Goal: Information Seeking & Learning: Learn about a topic

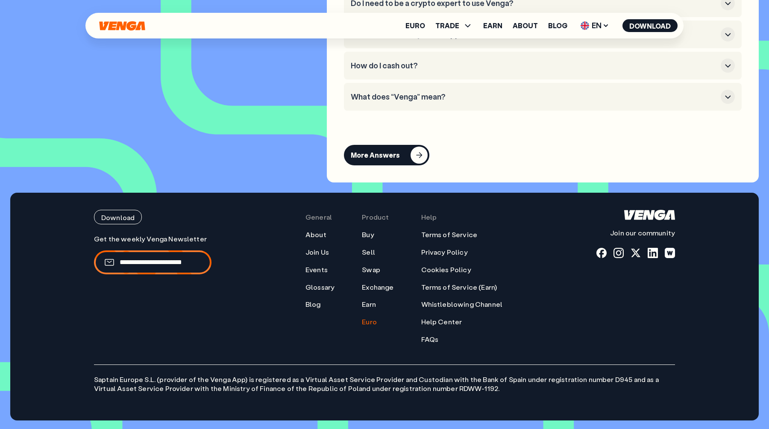
scroll to position [614, 0]
click at [368, 323] on link "Euro" at bounding box center [369, 321] width 15 height 9
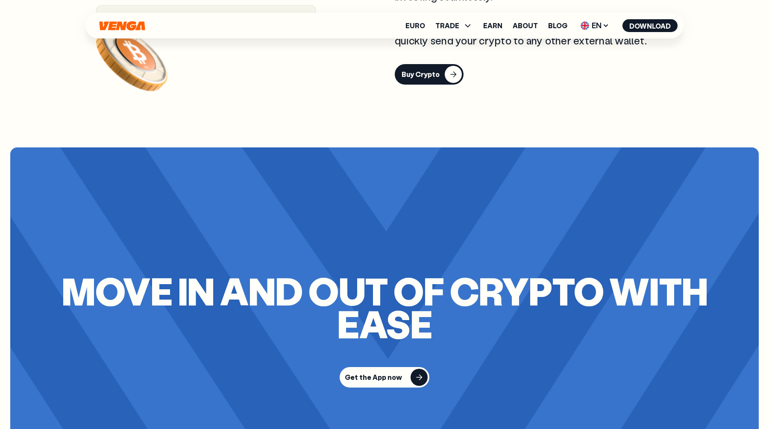
scroll to position [1494, 0]
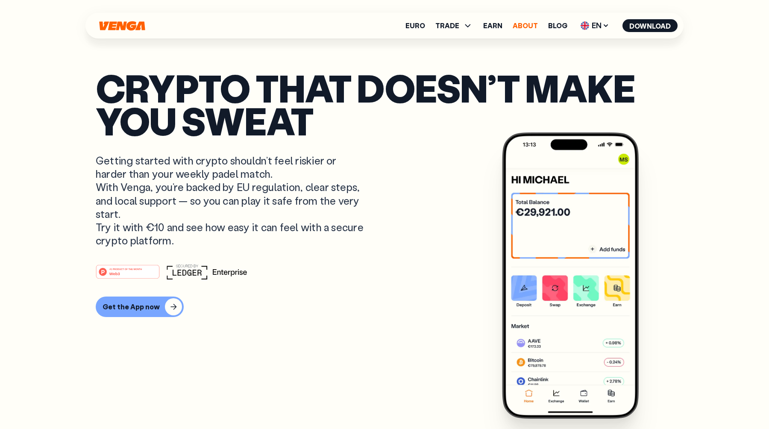
click at [530, 27] on link "About" at bounding box center [525, 25] width 25 height 7
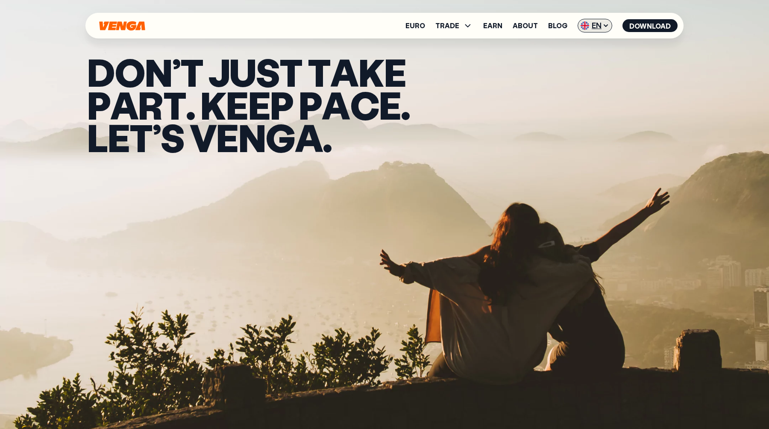
click at [594, 28] on span "EN" at bounding box center [595, 26] width 35 height 14
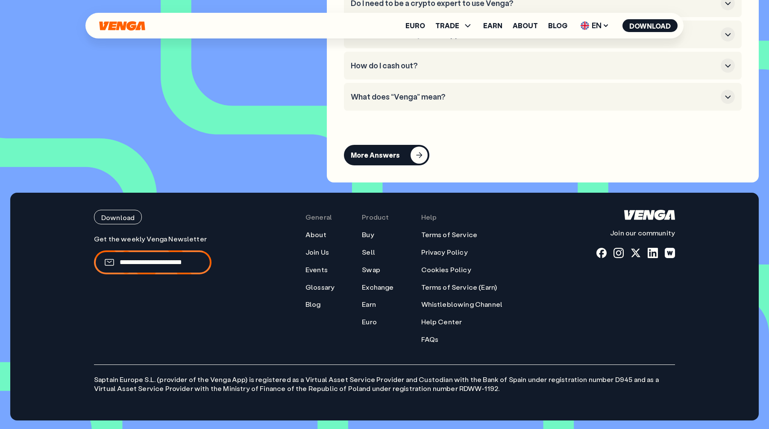
scroll to position [3872, 0]
click at [532, 26] on link "About" at bounding box center [525, 25] width 25 height 7
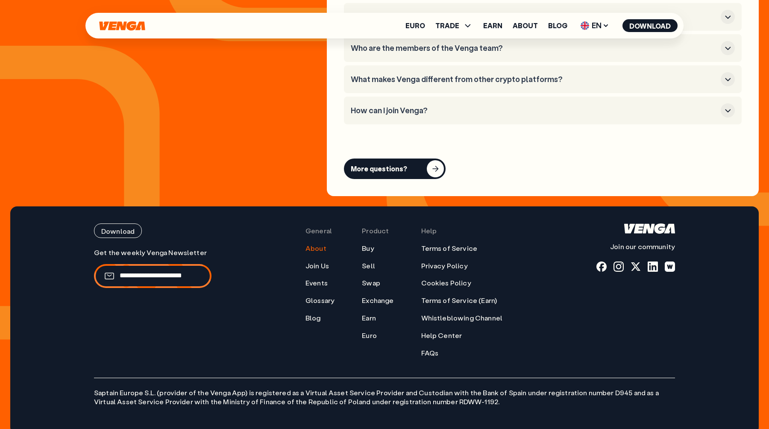
scroll to position [3432, 0]
click at [371, 243] on link "Buy" at bounding box center [368, 247] width 12 height 9
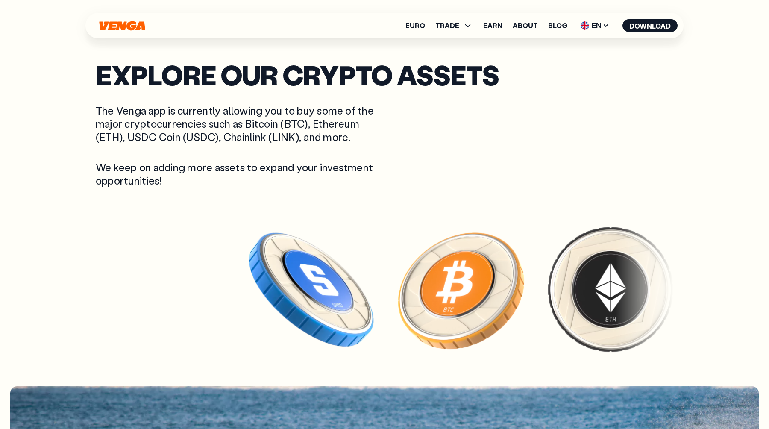
scroll to position [1706, 0]
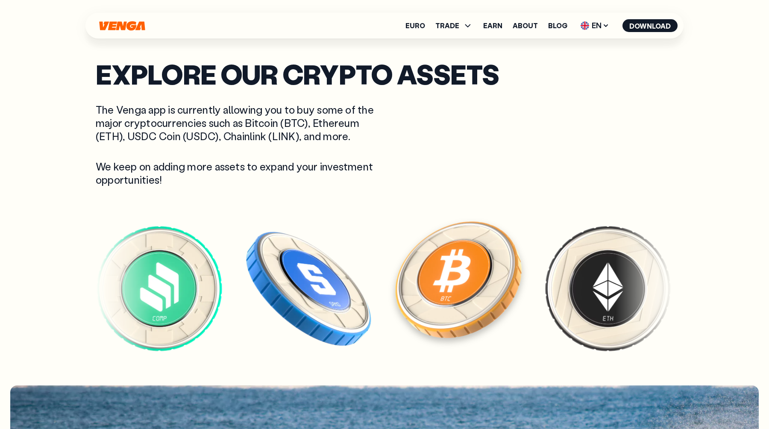
click at [392, 292] on img at bounding box center [458, 278] width 132 height 132
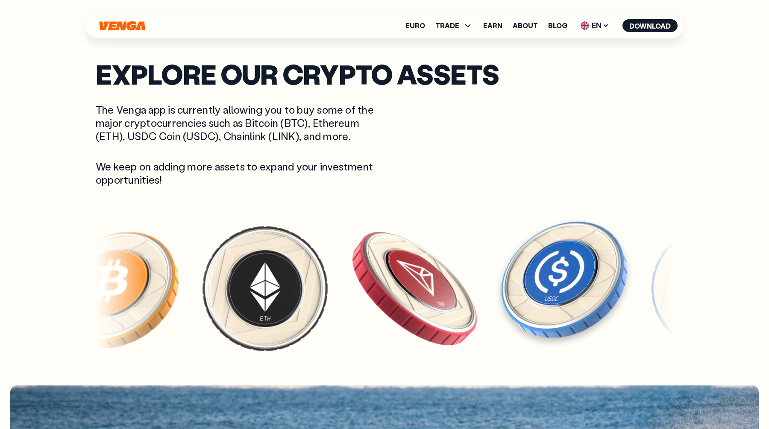
click at [498, 320] on img at bounding box center [564, 278] width 132 height 132
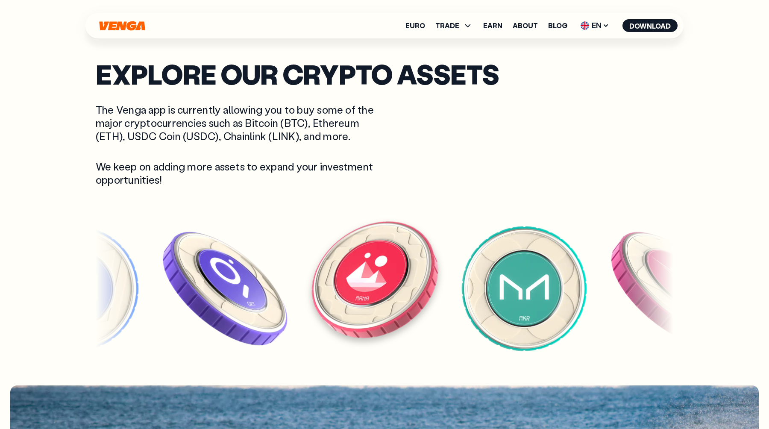
click at [340, 289] on img at bounding box center [374, 278] width 132 height 132
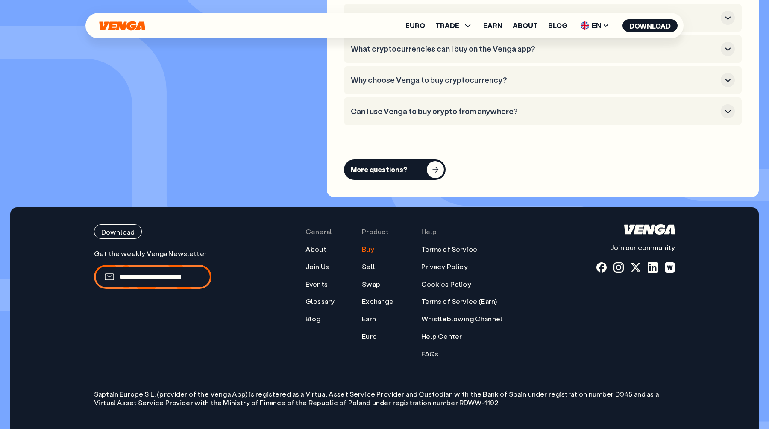
scroll to position [2571, 0]
click at [421, 27] on link "Euro" at bounding box center [415, 25] width 20 height 7
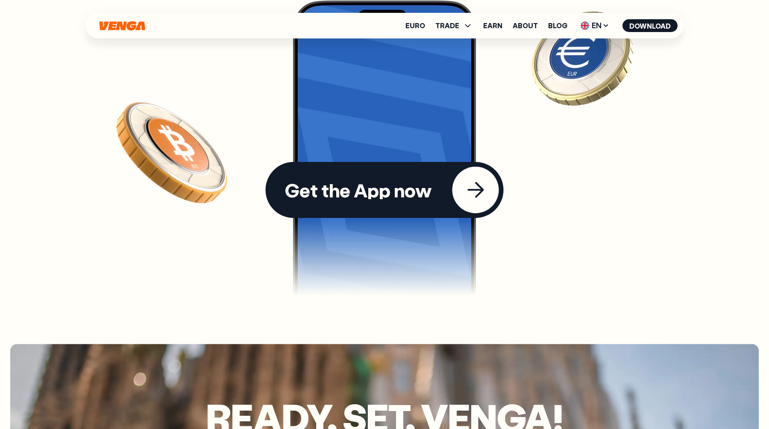
scroll to position [2509, 0]
